Goal: Task Accomplishment & Management: Complete application form

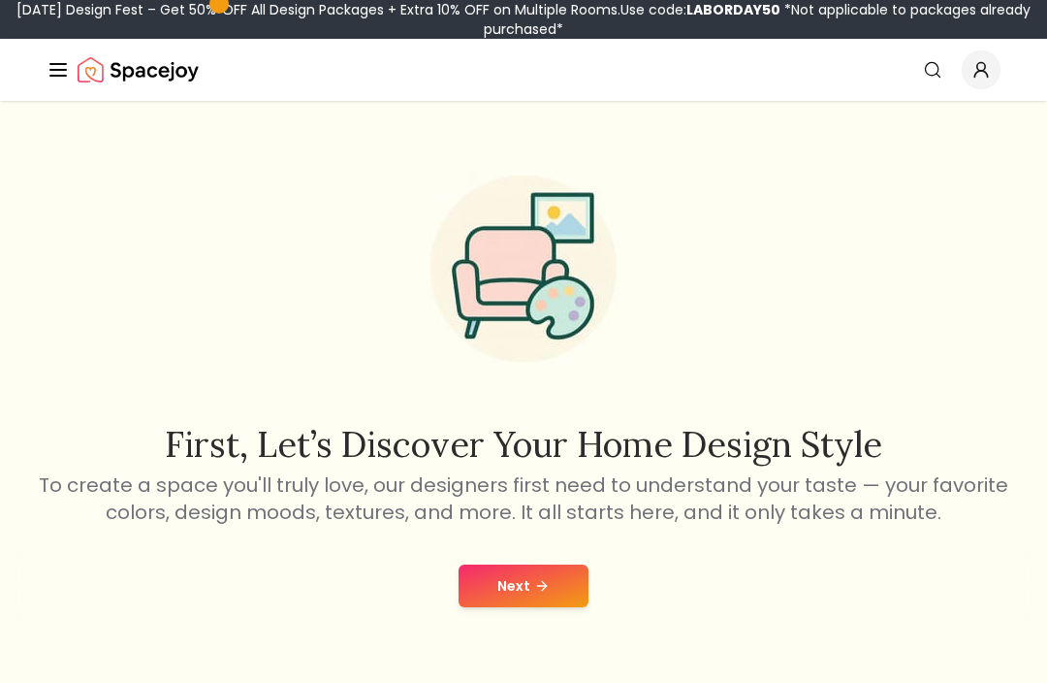
click at [515, 581] on button "Next" at bounding box center [524, 585] width 130 height 43
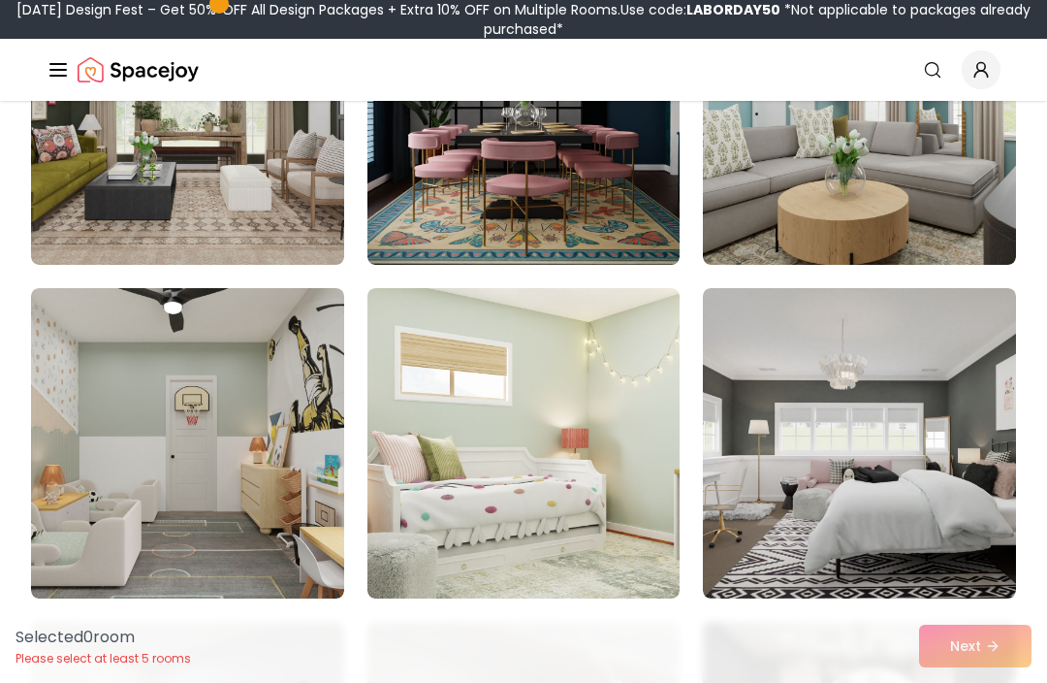
scroll to position [1334, 0]
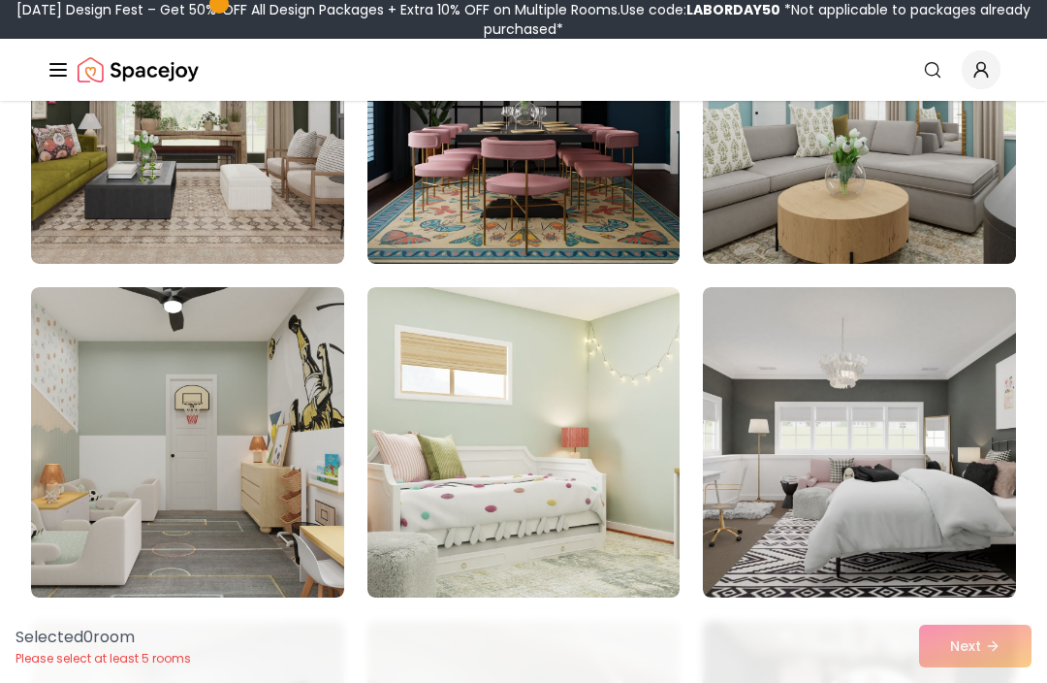
click at [160, 390] on img at bounding box center [187, 442] width 313 height 310
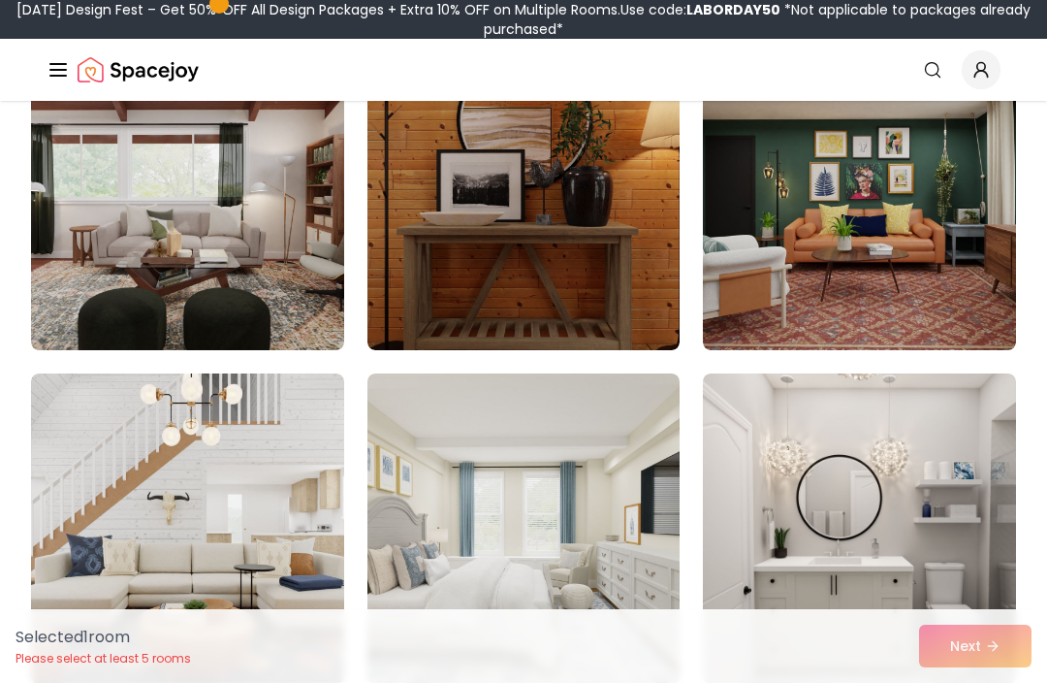
click at [264, 465] on img at bounding box center [187, 528] width 313 height 310
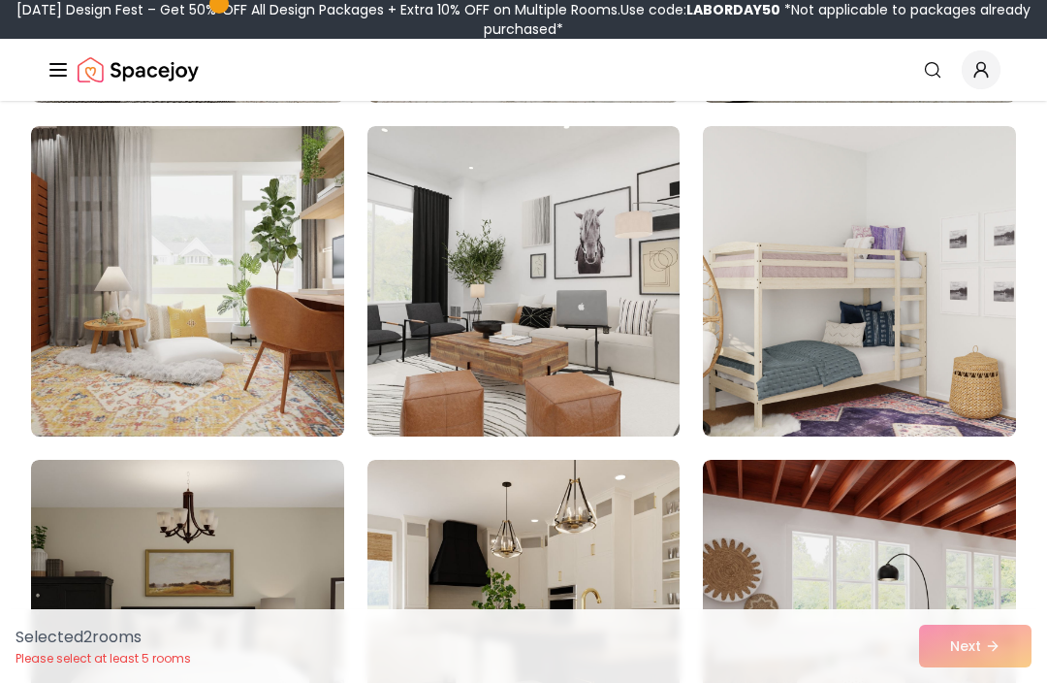
scroll to position [2495, 0]
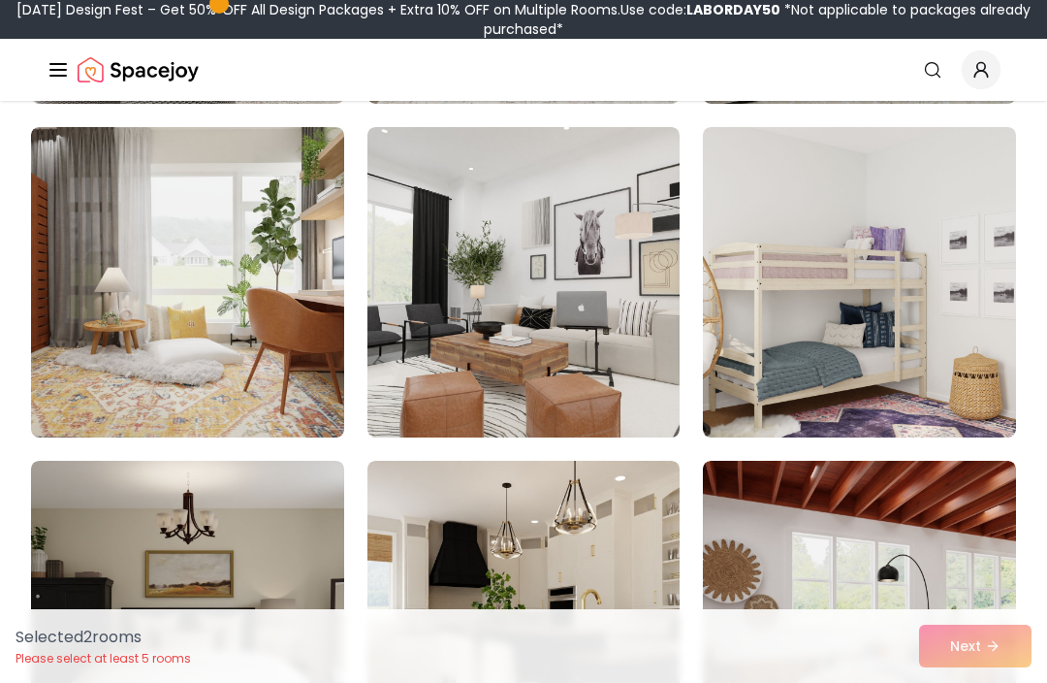
click at [597, 355] on img at bounding box center [523, 282] width 313 height 310
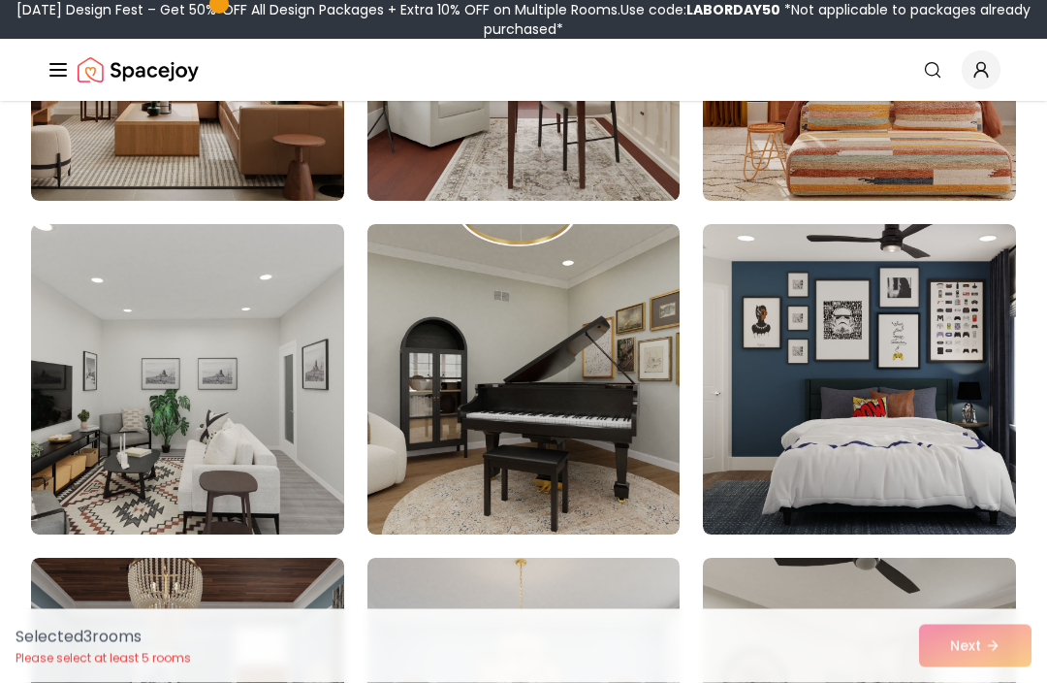
scroll to position [397, 0]
click at [816, 421] on img at bounding box center [859, 379] width 313 height 310
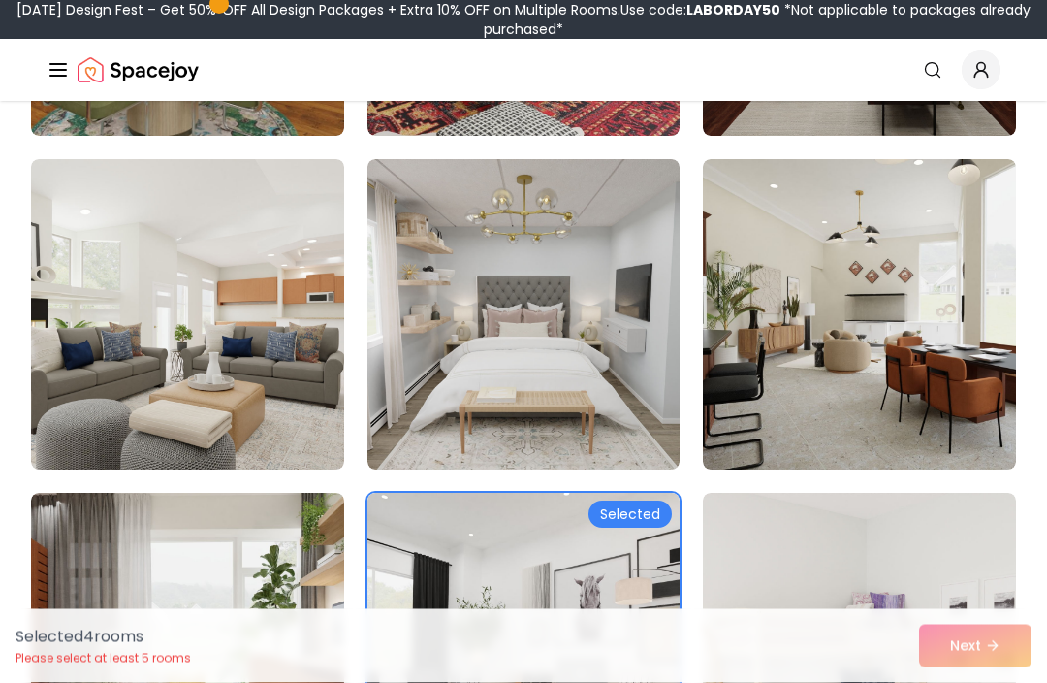
scroll to position [2130, 0]
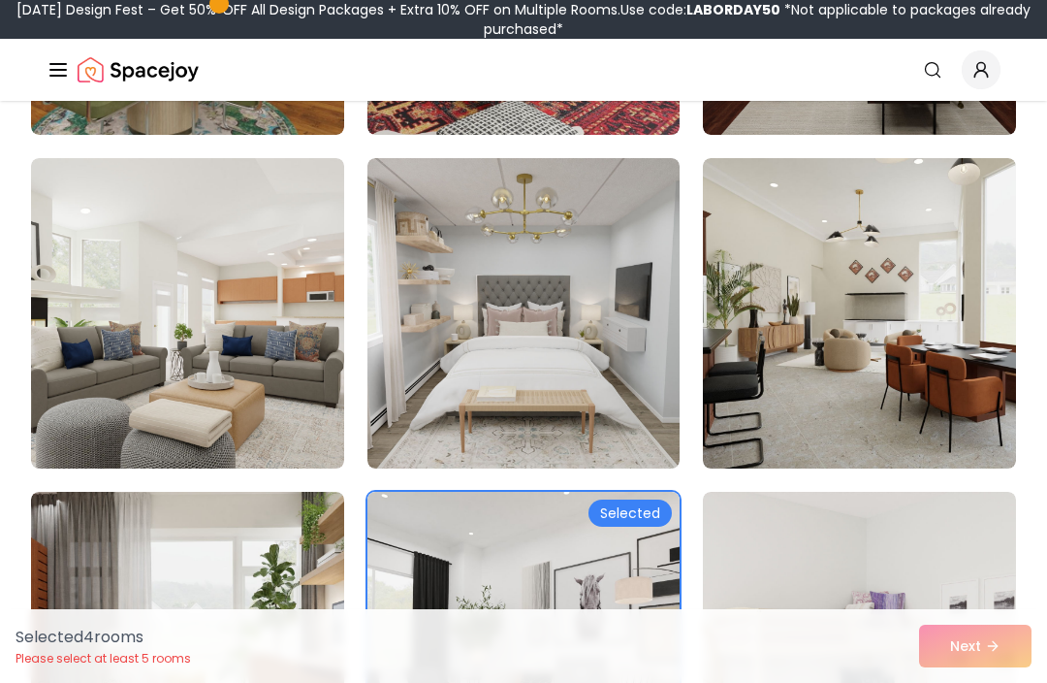
click at [903, 345] on img at bounding box center [859, 313] width 313 height 310
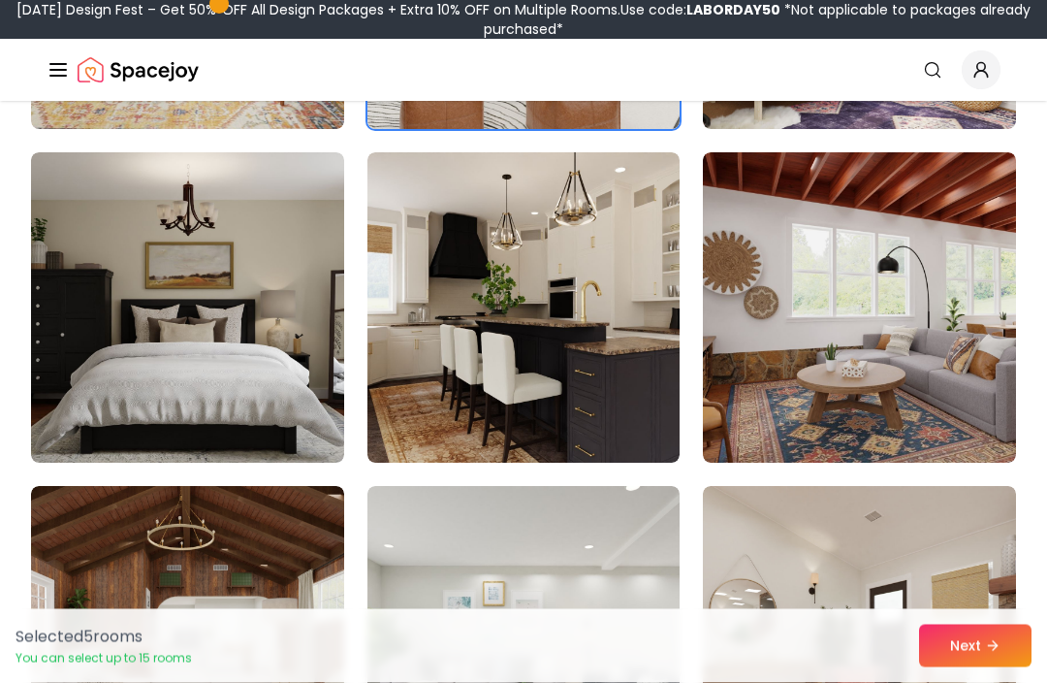
scroll to position [2803, 0]
click at [577, 364] on img at bounding box center [523, 307] width 313 height 310
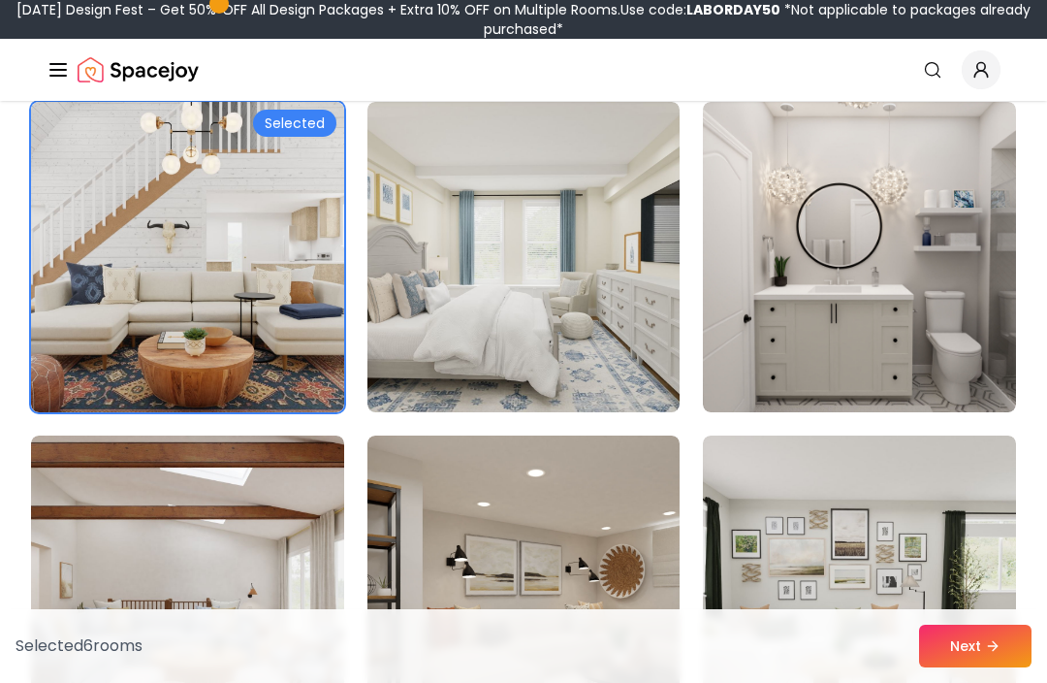
click at [926, 348] on img at bounding box center [859, 257] width 313 height 310
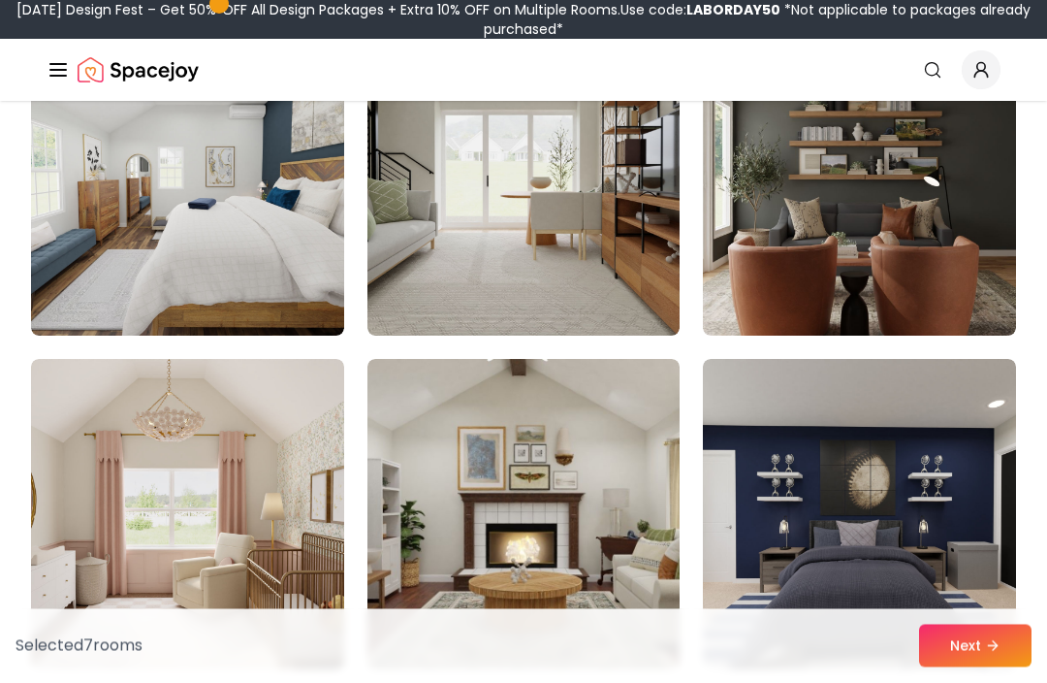
scroll to position [4598, 0]
click at [909, 605] on img at bounding box center [859, 514] width 313 height 310
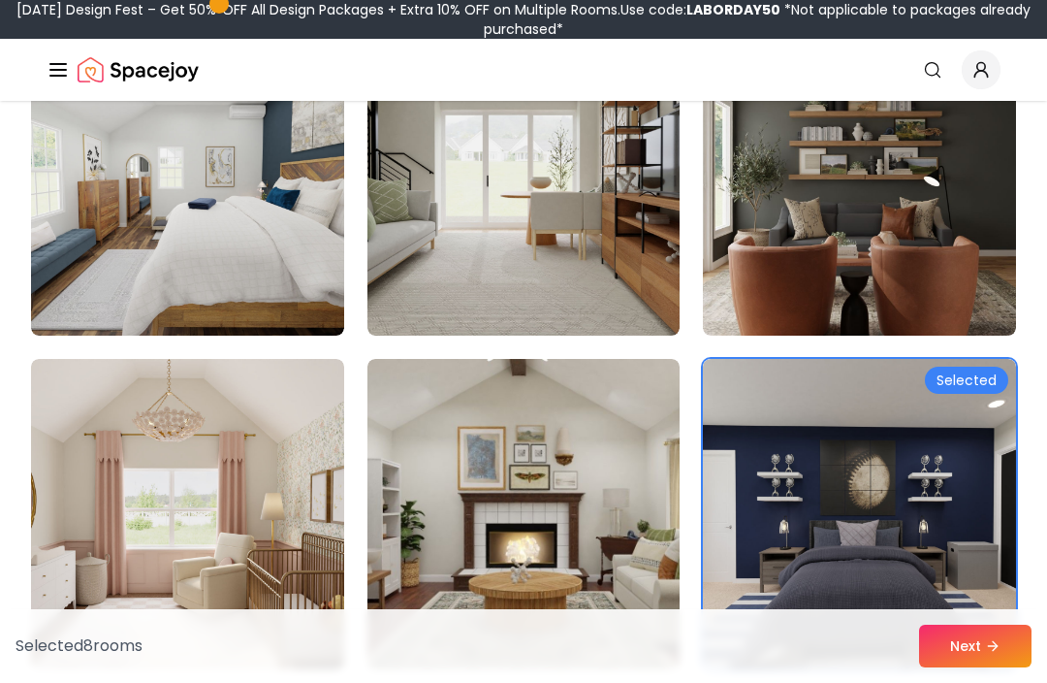
click at [978, 667] on button "Next" at bounding box center [975, 645] width 112 height 43
